Goal: Download file/media

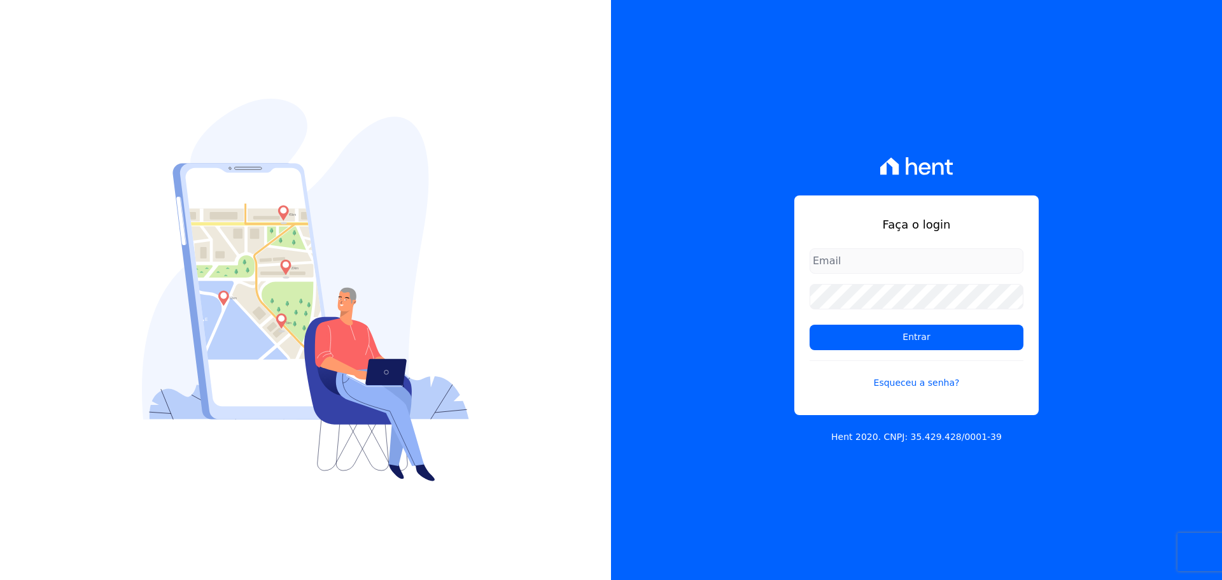
type input "[EMAIL_ADDRESS][DOMAIN_NAME]"
click at [832, 323] on form "[EMAIL_ADDRESS][DOMAIN_NAME] Entrar Esqueceu a senha?" at bounding box center [917, 326] width 214 height 157
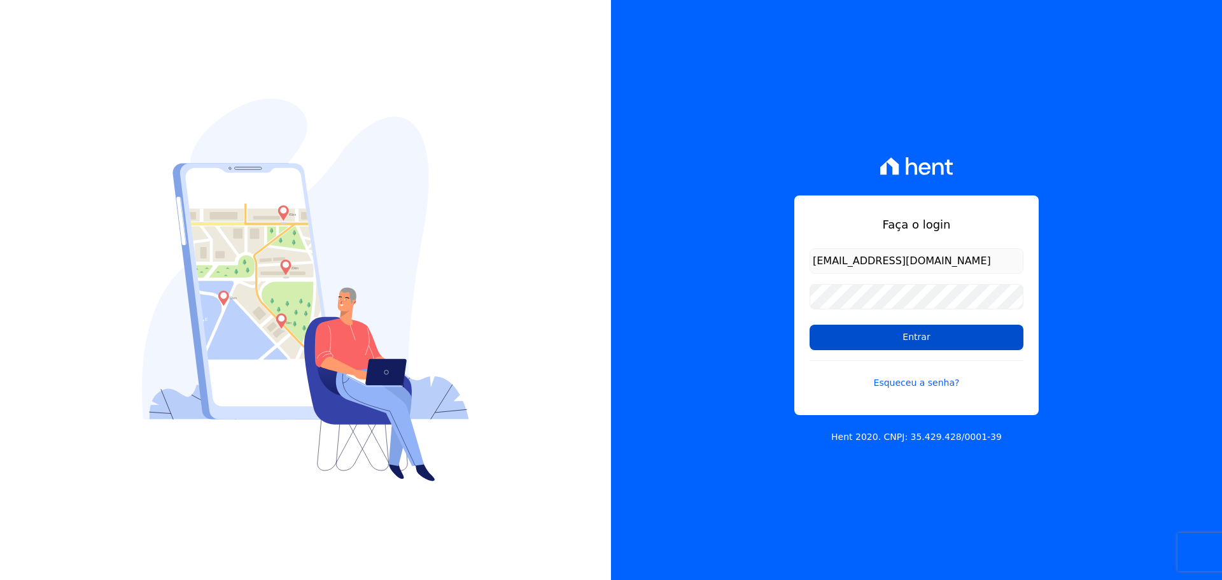
click at [832, 337] on input "Entrar" at bounding box center [917, 337] width 214 height 25
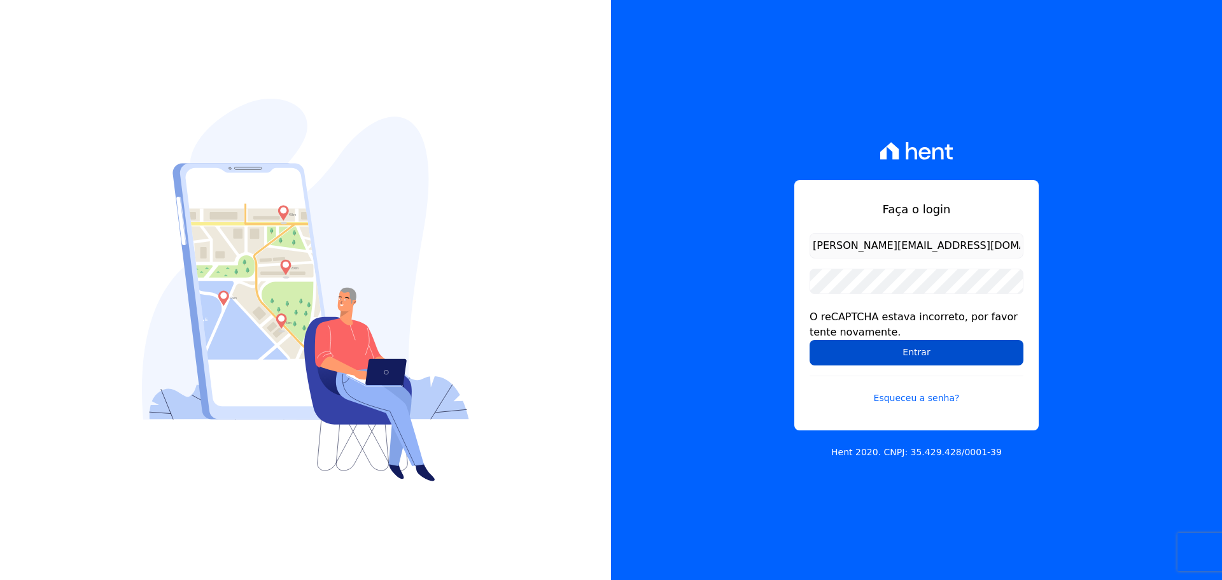
click at [971, 353] on input "Entrar" at bounding box center [917, 352] width 214 height 25
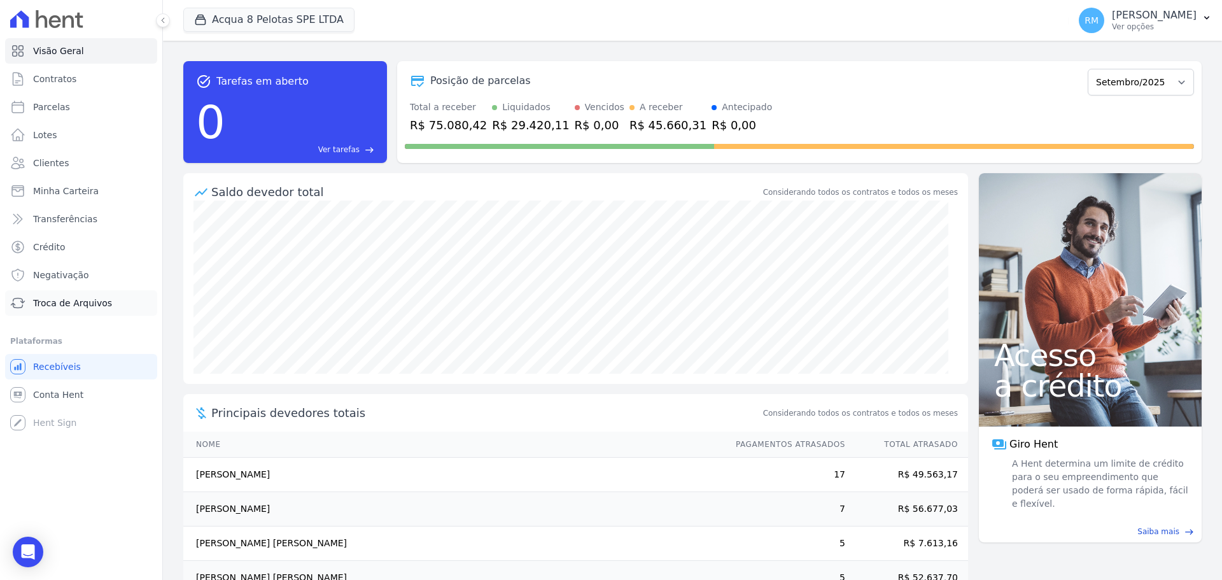
click at [41, 305] on span "Troca de Arquivos" at bounding box center [72, 303] width 79 height 13
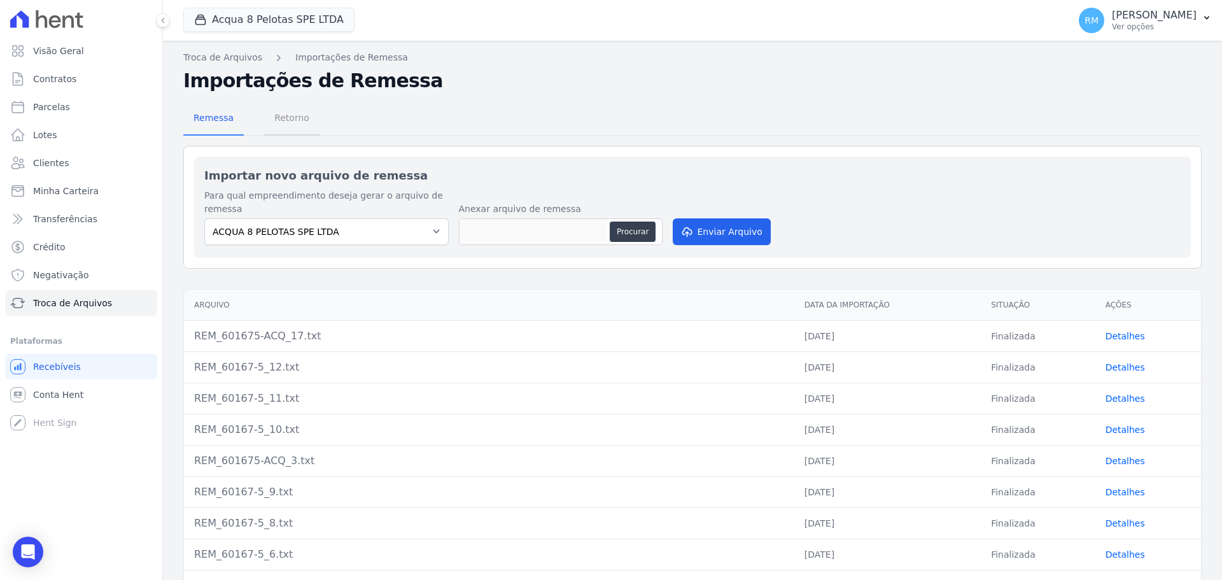
click at [269, 110] on span "Retorno" at bounding box center [292, 117] width 50 height 25
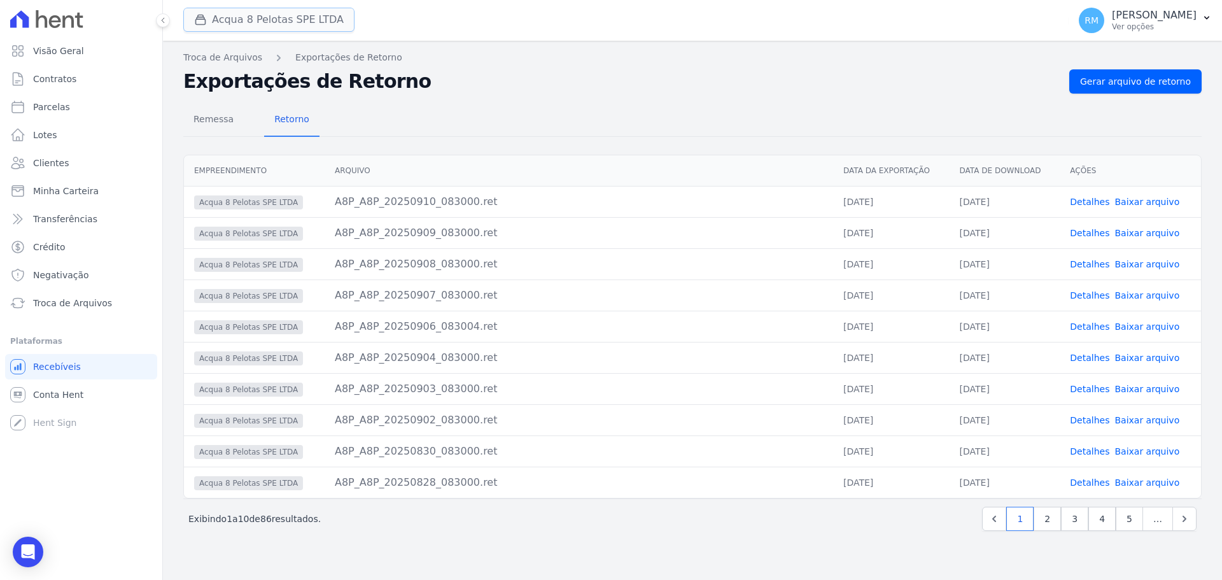
click at [341, 21] on button "Acqua 8 Pelotas SPE LTDA" at bounding box center [268, 20] width 171 height 24
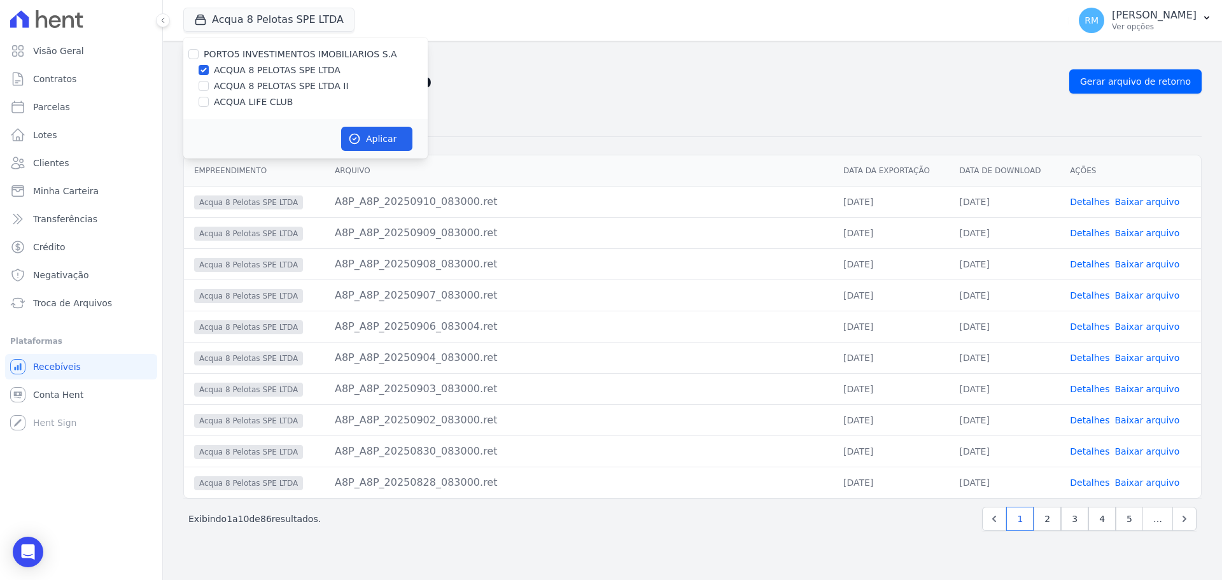
click at [274, 101] on label "ACQUA LIFE CLUB" at bounding box center [253, 101] width 79 height 13
click at [209, 101] on input "ACQUA LIFE CLUB" at bounding box center [204, 102] width 10 height 10
checkbox input "true"
click at [269, 73] on label "ACQUA 8 PELOTAS SPE LTDA" at bounding box center [277, 70] width 127 height 13
click at [209, 73] on input "ACQUA 8 PELOTAS SPE LTDA" at bounding box center [204, 70] width 10 height 10
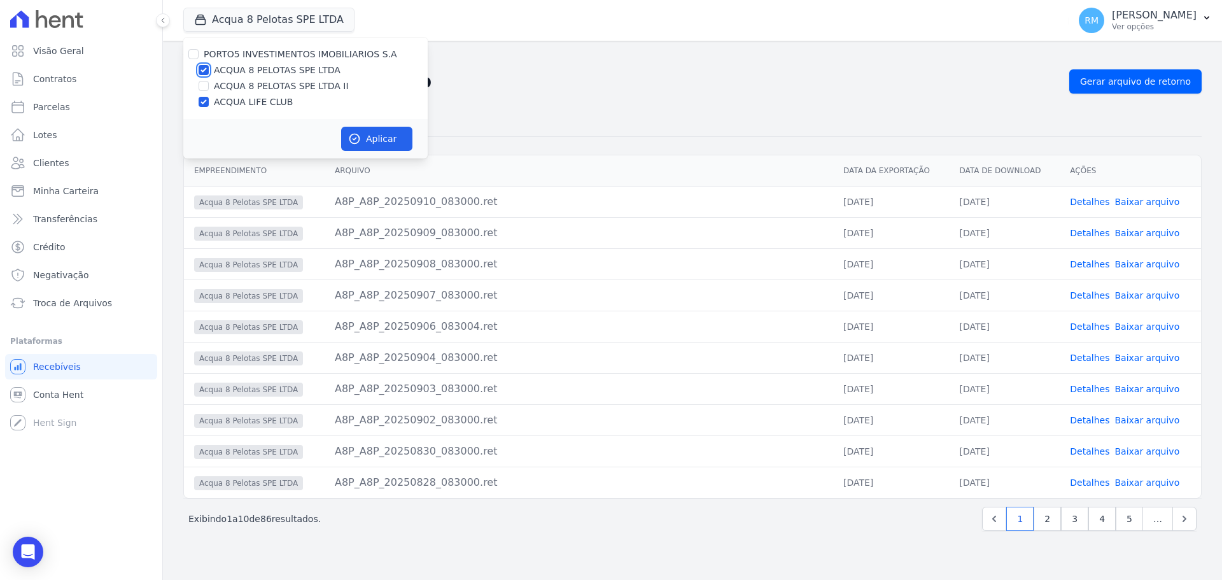
checkbox input "false"
click at [369, 139] on button "Aplicar" at bounding box center [376, 139] width 71 height 24
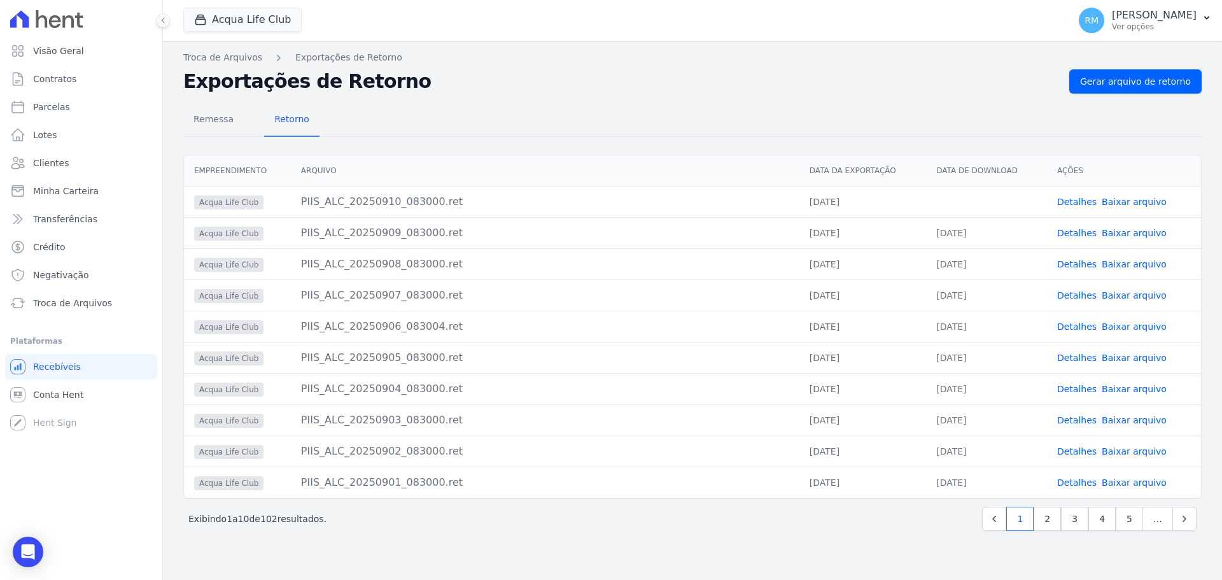
click at [1142, 204] on link "Baixar arquivo" at bounding box center [1134, 202] width 65 height 10
click at [228, 11] on button "Acqua Life Club" at bounding box center [242, 20] width 118 height 24
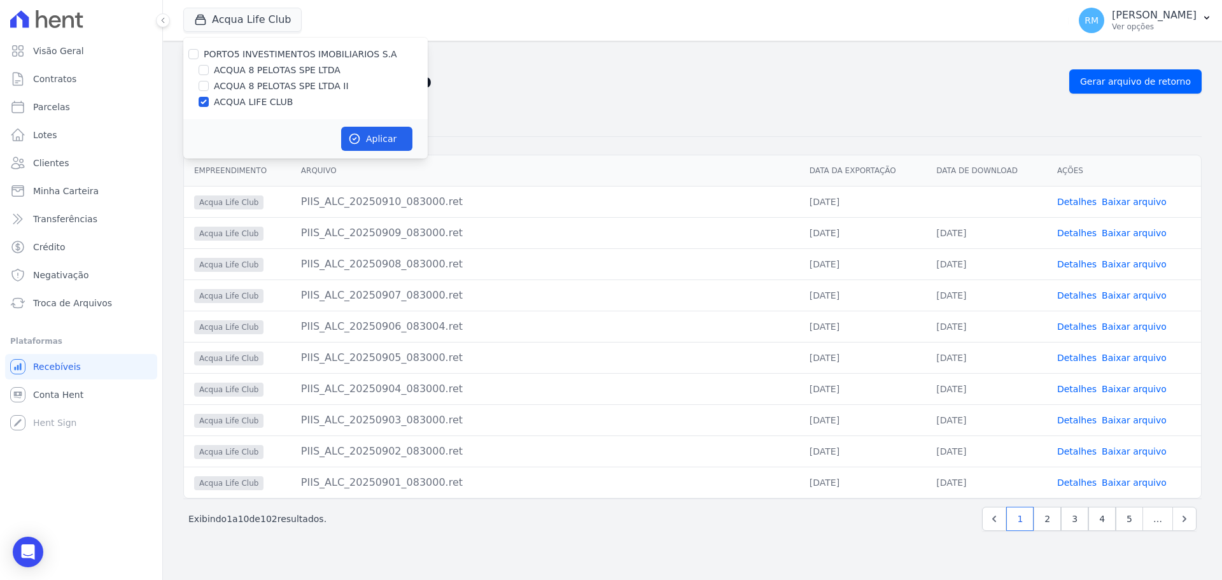
click at [227, 74] on label "ACQUA 8 PELOTAS SPE LTDA" at bounding box center [277, 70] width 127 height 13
click at [209, 74] on input "ACQUA 8 PELOTAS SPE LTDA" at bounding box center [204, 70] width 10 height 10
checkbox input "true"
click at [221, 99] on label "ACQUA LIFE CLUB" at bounding box center [253, 101] width 79 height 13
click at [209, 99] on input "ACQUA LIFE CLUB" at bounding box center [204, 102] width 10 height 10
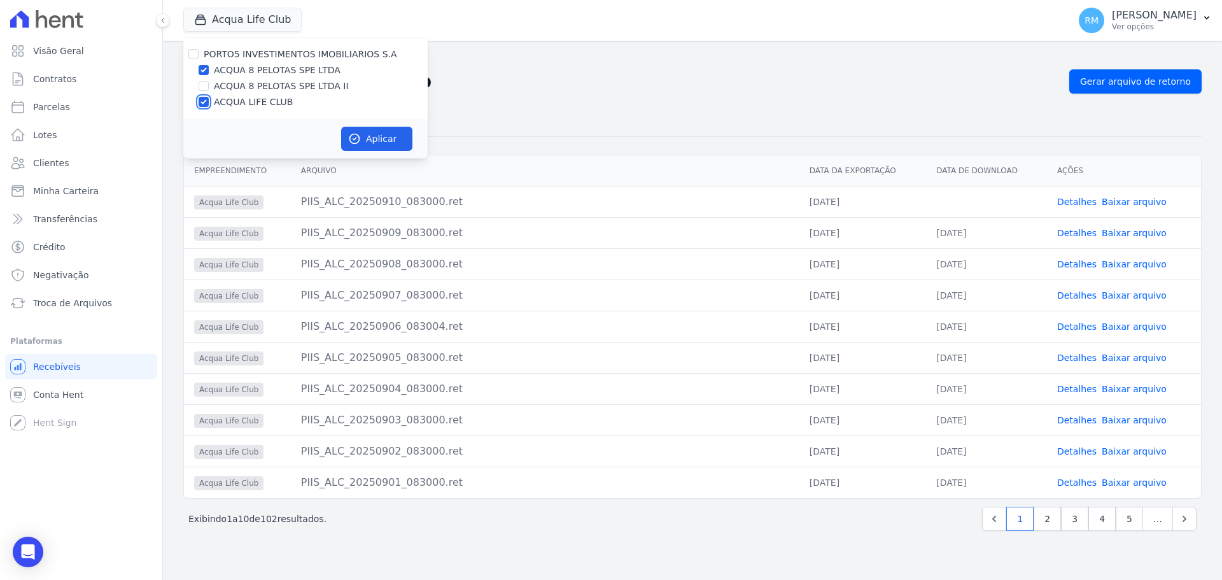
checkbox input "false"
click at [365, 128] on button "Aplicar" at bounding box center [376, 139] width 71 height 24
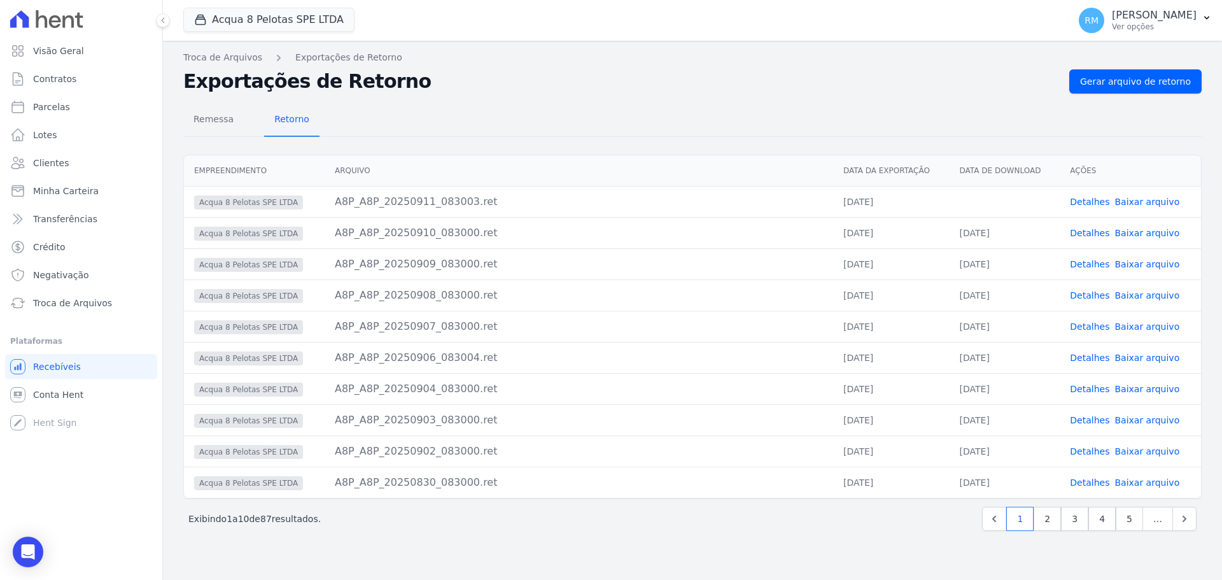
click at [1141, 202] on link "Baixar arquivo" at bounding box center [1147, 202] width 65 height 10
click at [250, 18] on button "Acqua 8 Pelotas SPE LTDA" at bounding box center [268, 20] width 171 height 24
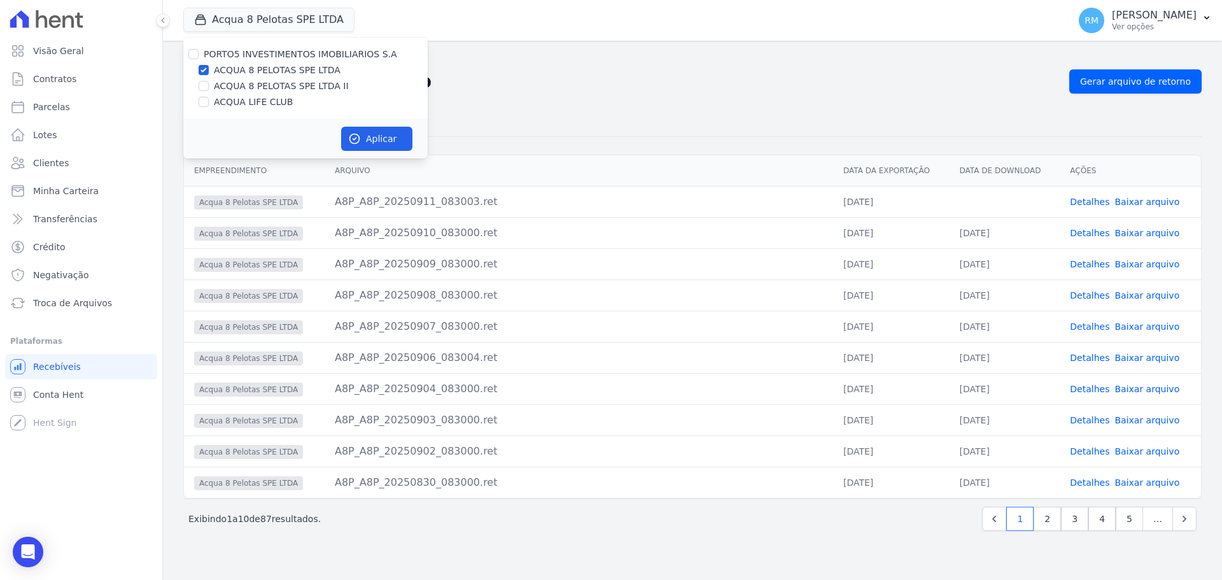
click at [241, 89] on label "ACQUA 8 PELOTAS SPE LTDA II" at bounding box center [281, 86] width 135 height 13
click at [209, 89] on input "ACQUA 8 PELOTAS SPE LTDA II" at bounding box center [204, 86] width 10 height 10
checkbox input "true"
click at [237, 75] on label "ACQUA 8 PELOTAS SPE LTDA" at bounding box center [277, 70] width 127 height 13
click at [209, 75] on input "ACQUA 8 PELOTAS SPE LTDA" at bounding box center [204, 70] width 10 height 10
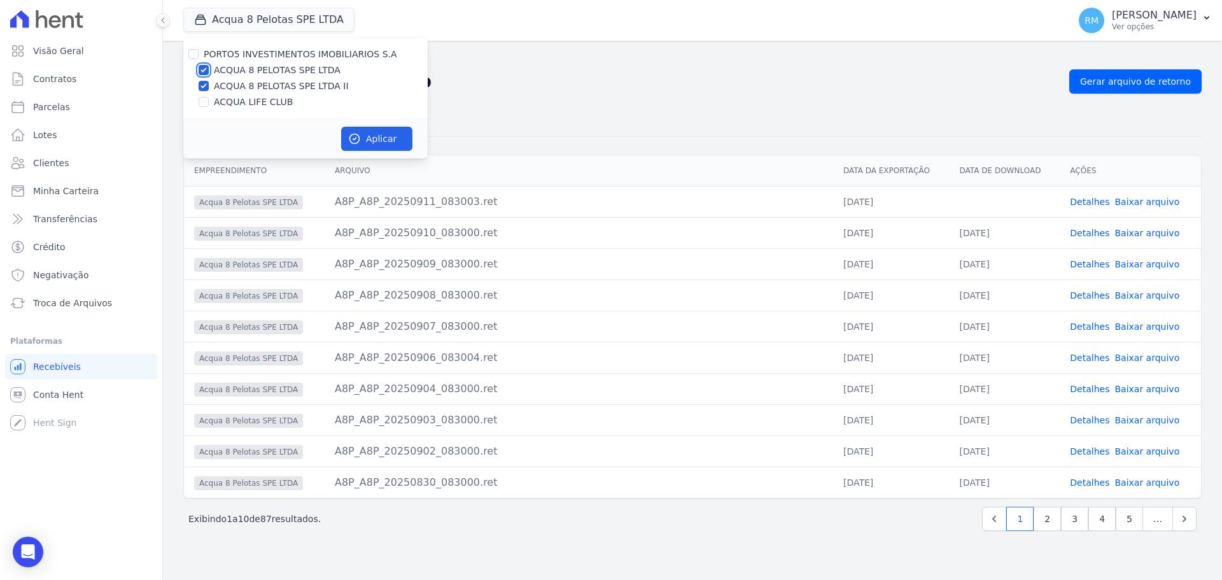
checkbox input "false"
click at [388, 131] on button "Aplicar" at bounding box center [376, 139] width 71 height 24
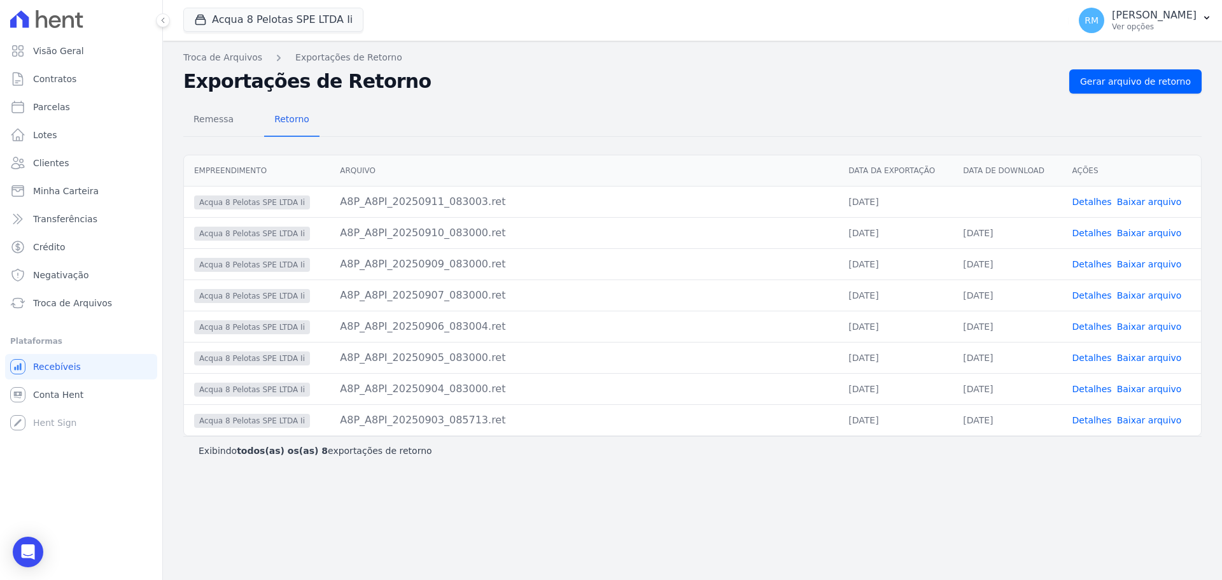
click at [1153, 200] on link "Baixar arquivo" at bounding box center [1149, 202] width 65 height 10
